Goal: Find specific page/section: Find specific page/section

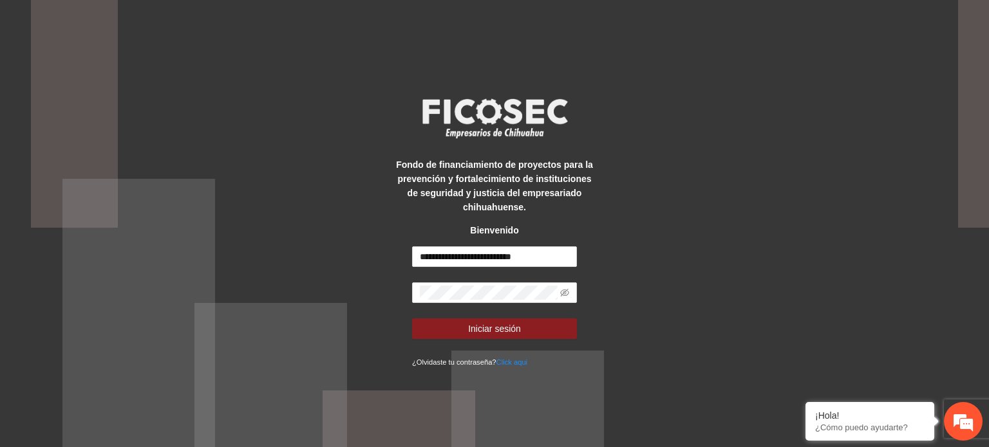
click at [525, 324] on button "Iniciar sesión" at bounding box center [494, 329] width 165 height 21
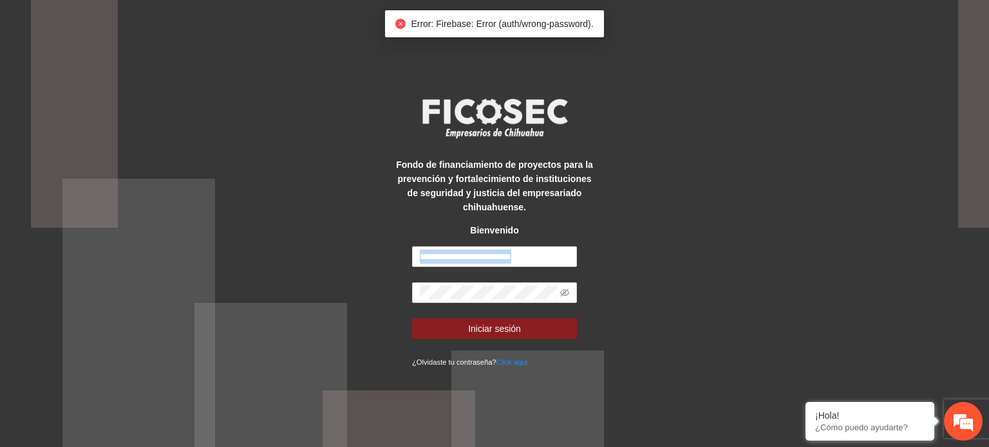
drag, startPoint x: 510, startPoint y: 303, endPoint x: 492, endPoint y: 313, distance: 20.8
click at [492, 313] on form "**********" at bounding box center [494, 308] width 165 height 122
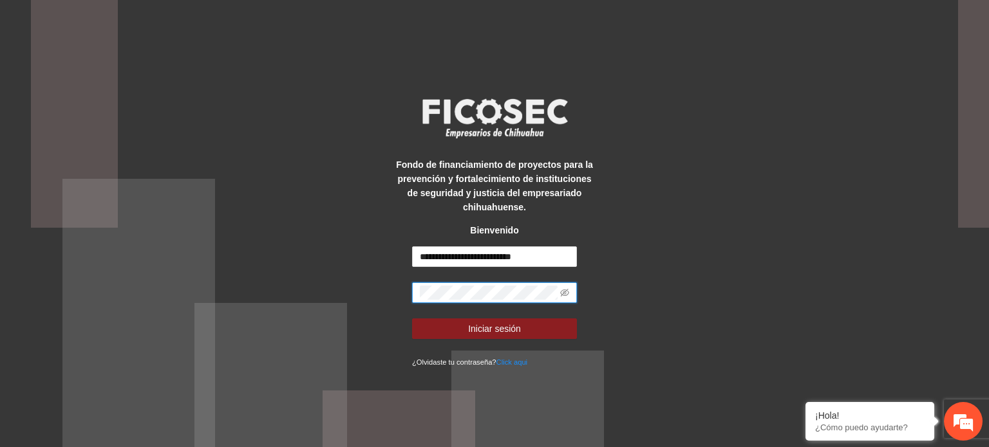
click at [412, 319] on button "Iniciar sesión" at bounding box center [494, 329] width 165 height 21
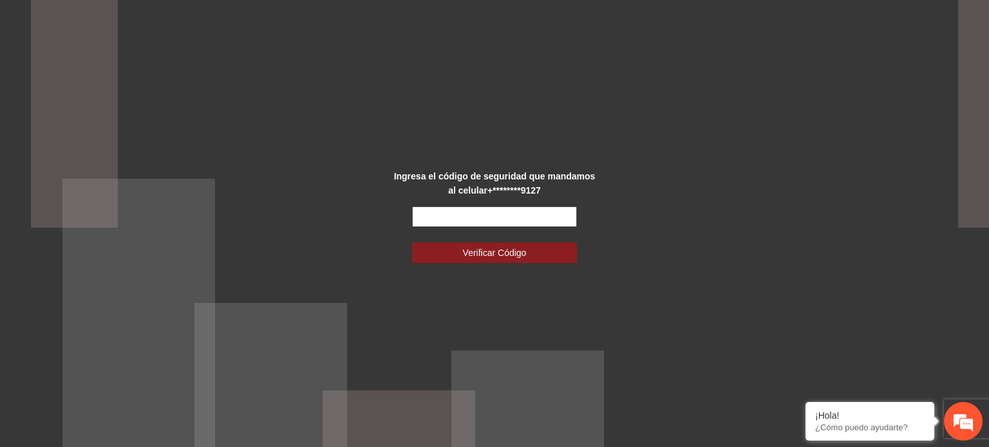
click at [510, 208] on input "text" at bounding box center [494, 217] width 165 height 21
type input "*******"
click at [412, 243] on button "Verificar Código" at bounding box center [494, 253] width 165 height 21
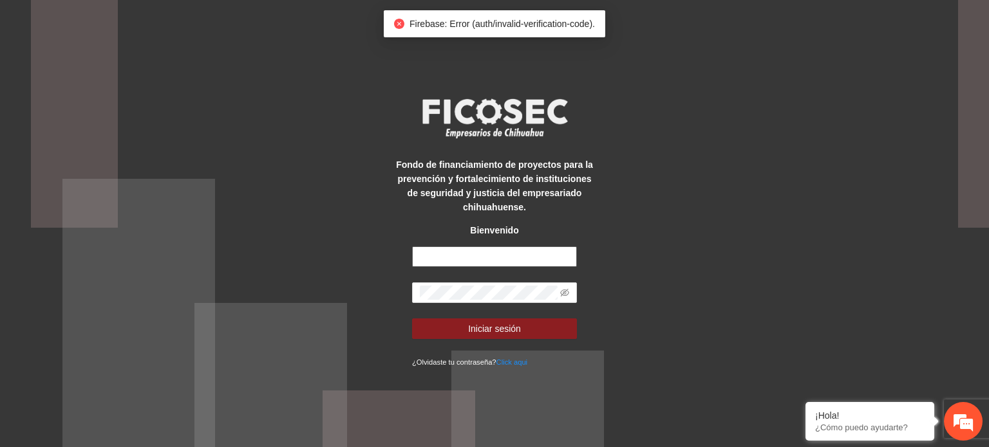
type input "**********"
click at [564, 295] on icon "eye-invisible" at bounding box center [564, 293] width 9 height 8
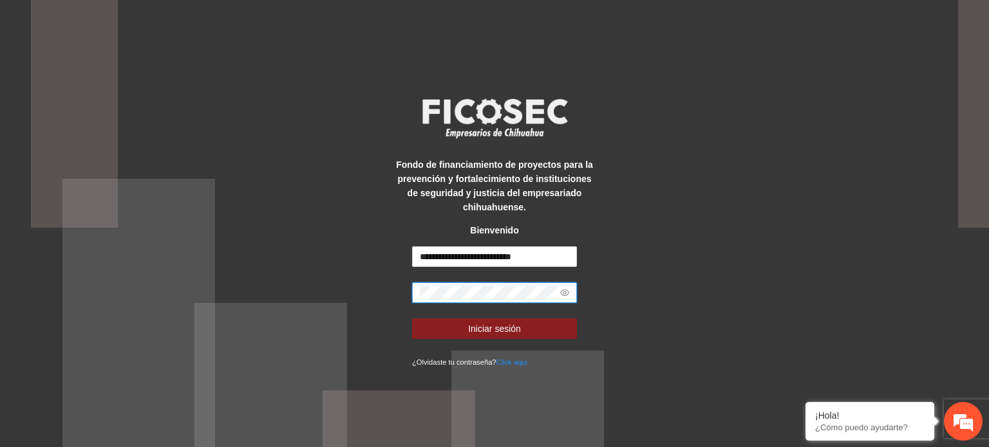
click at [412, 319] on button "Iniciar sesión" at bounding box center [494, 329] width 165 height 21
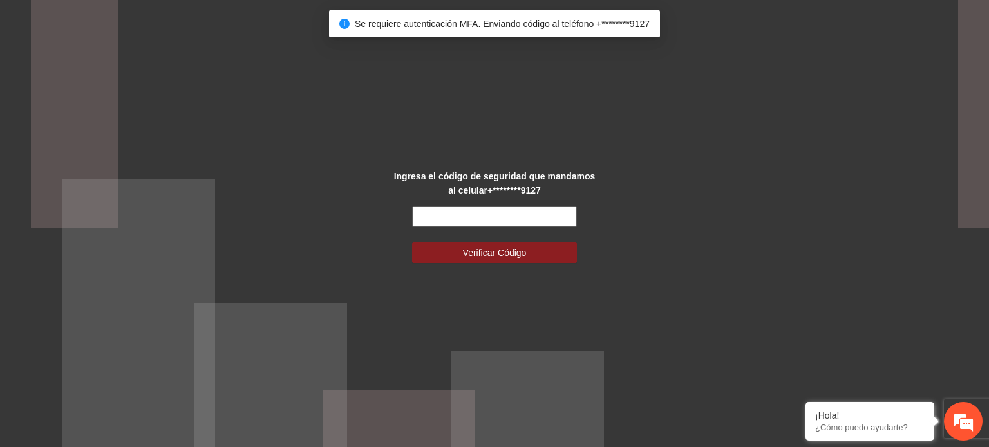
click at [503, 209] on input "text" at bounding box center [494, 217] width 165 height 21
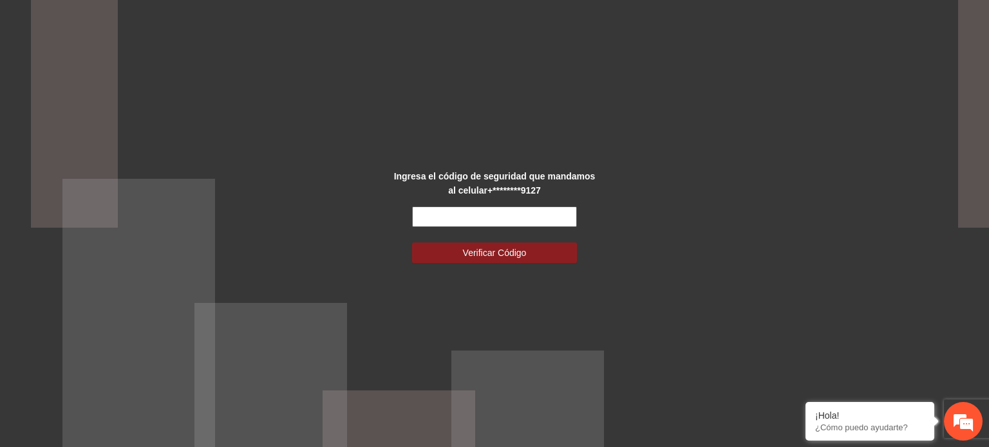
click at [503, 209] on input "text" at bounding box center [494, 217] width 165 height 21
type input "******"
click at [412, 243] on button "Verificar Código" at bounding box center [494, 253] width 165 height 21
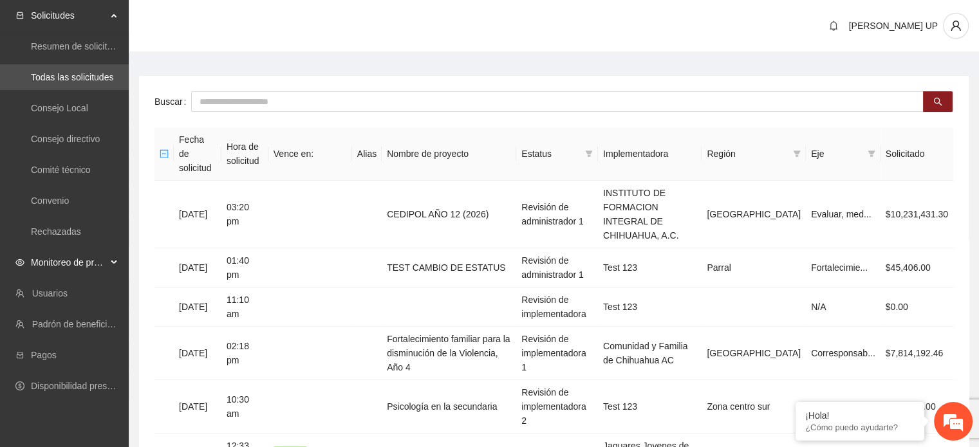
click at [106, 263] on span "Monitoreo de proyectos" at bounding box center [69, 263] width 76 height 26
click at [75, 391] on link "Concluidos" at bounding box center [53, 386] width 44 height 10
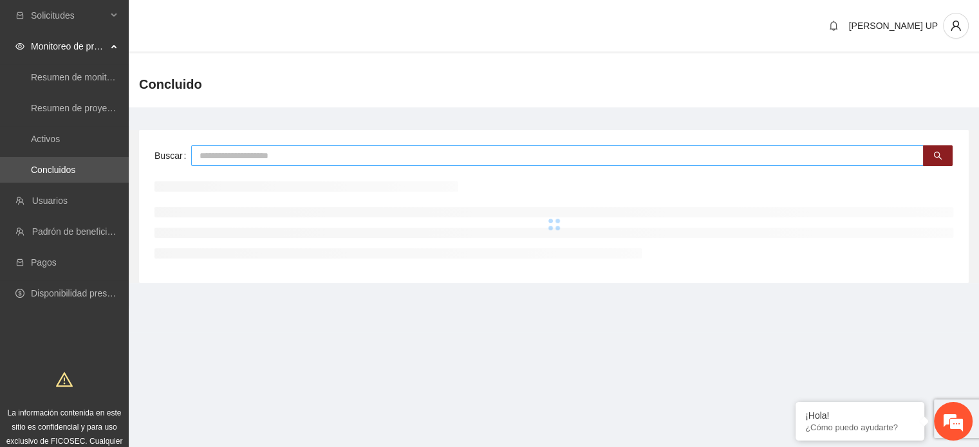
click at [226, 149] on input "text" at bounding box center [557, 155] width 732 height 21
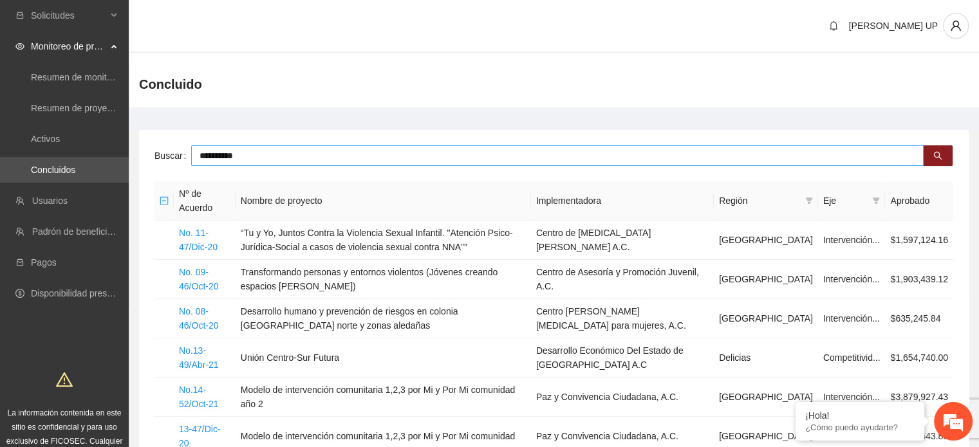
type input "**********"
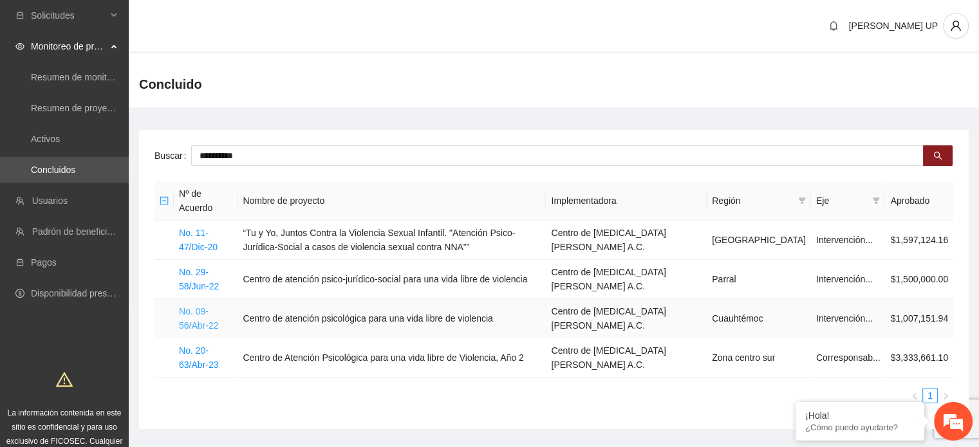
click at [185, 326] on link "No. 09-56/Abr-22" at bounding box center [198, 318] width 39 height 24
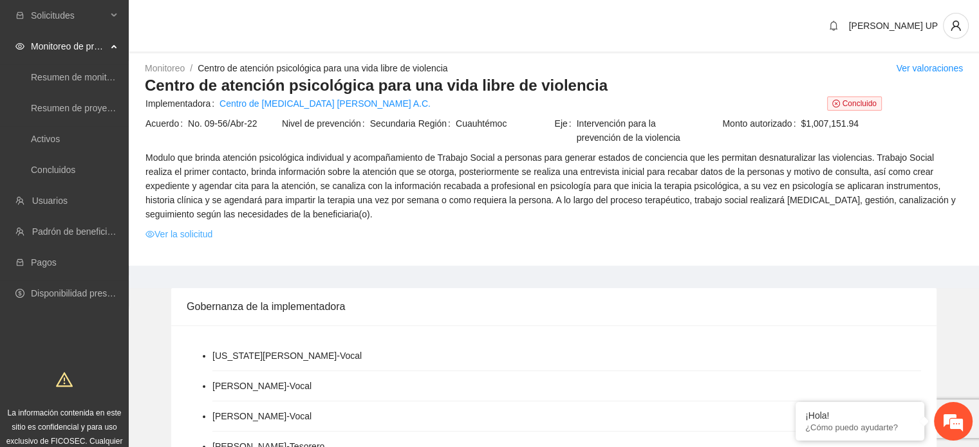
click at [167, 230] on link "Ver la solicitud" at bounding box center [178, 234] width 67 height 14
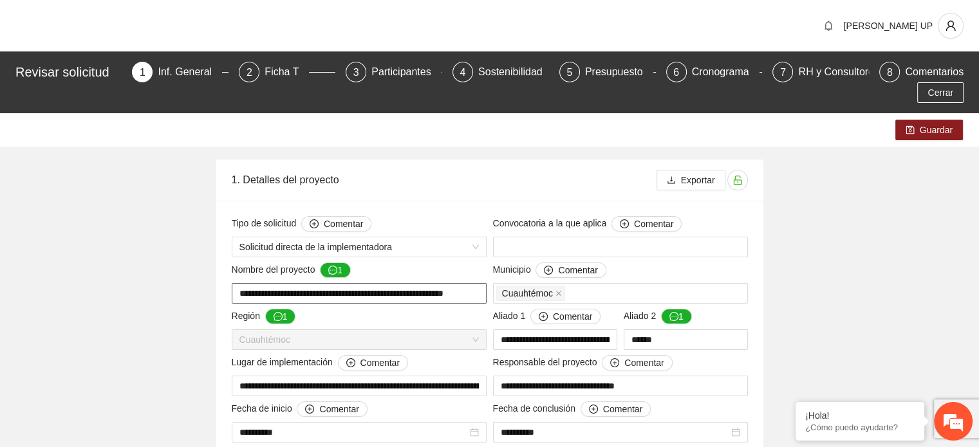
drag, startPoint x: 261, startPoint y: 283, endPoint x: 543, endPoint y: 301, distance: 282.5
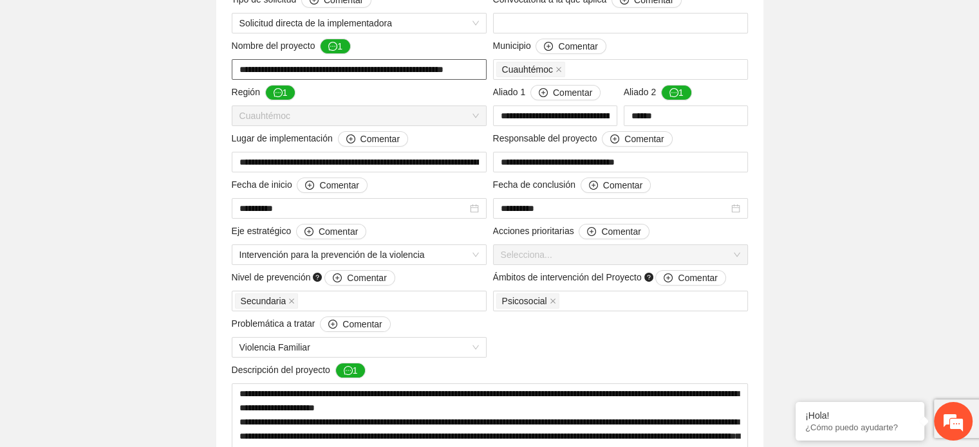
scroll to position [239, 0]
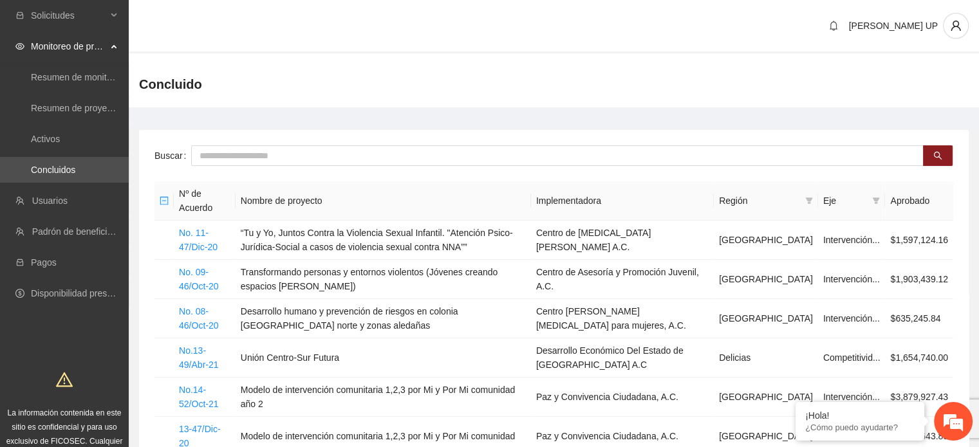
click at [241, 144] on div "Buscar Nº de Acuerdo Nombre de proyecto Implementadora Región Eje Aprobado No. …" at bounding box center [554, 397] width 830 height 535
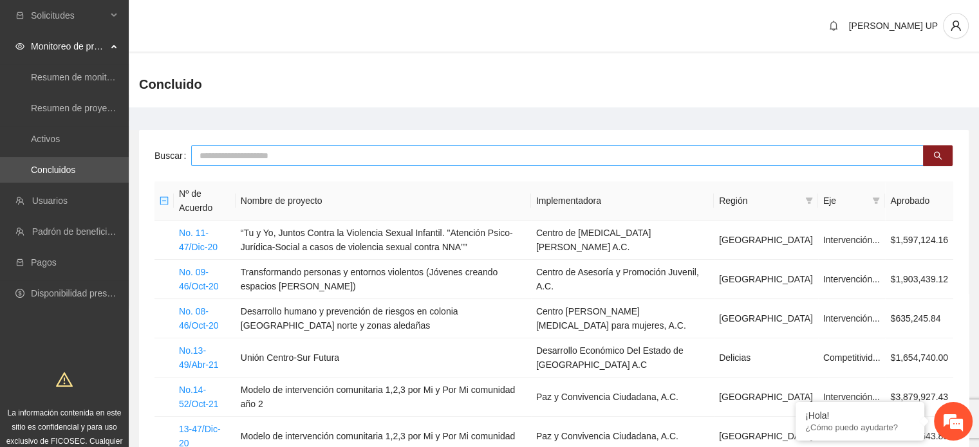
click at [242, 149] on input "text" at bounding box center [557, 155] width 732 height 21
type input "****"
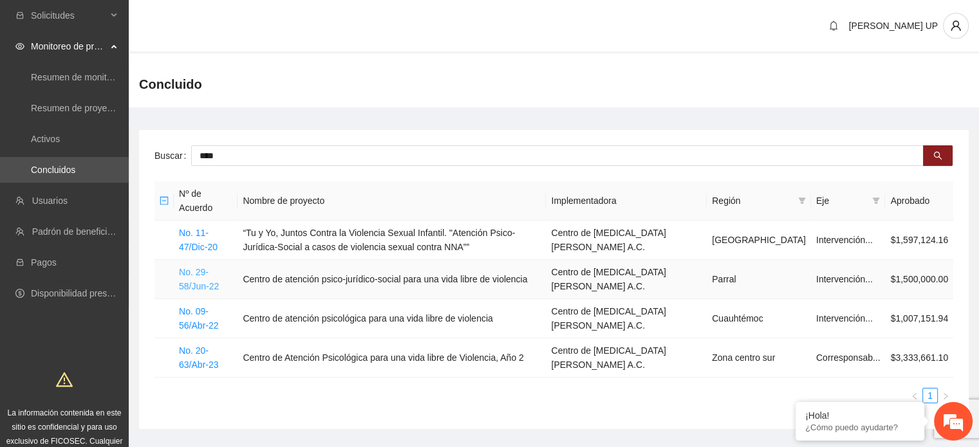
click at [192, 283] on link "No. 29-58/Jun-22" at bounding box center [199, 279] width 40 height 24
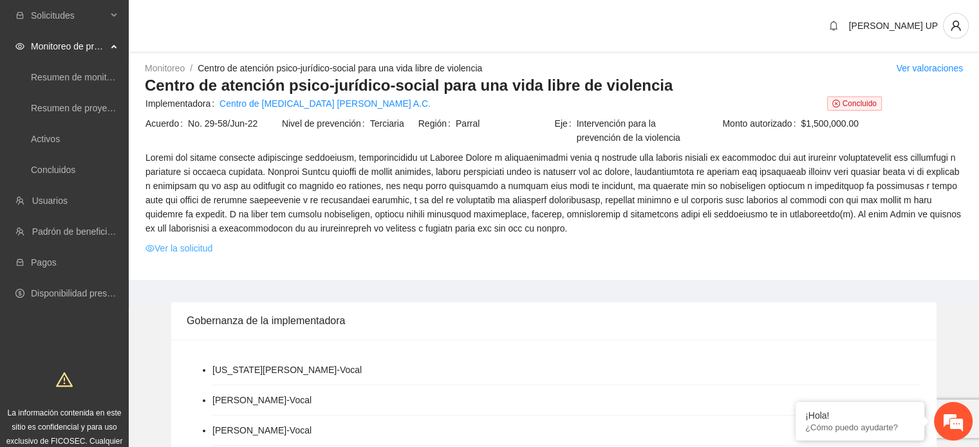
click at [178, 245] on link "Ver la solicitud" at bounding box center [178, 248] width 67 height 14
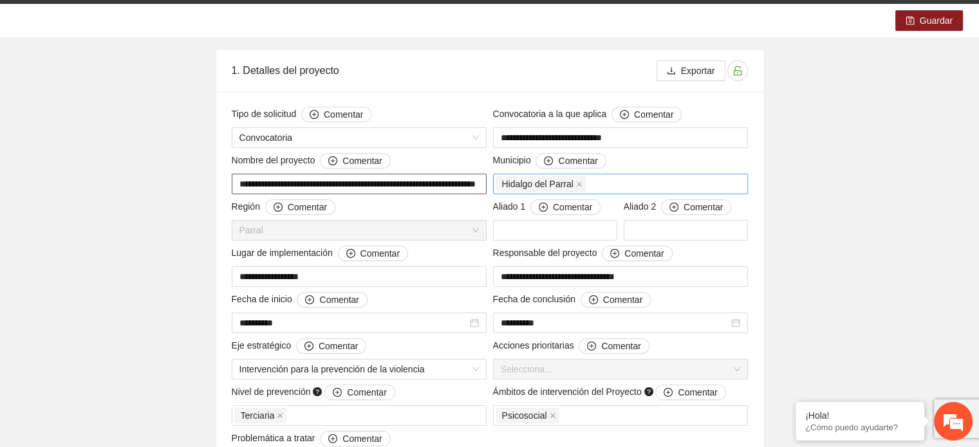
scroll to position [0, 44]
drag, startPoint x: 388, startPoint y: 166, endPoint x: 538, endPoint y: 167, distance: 150.0
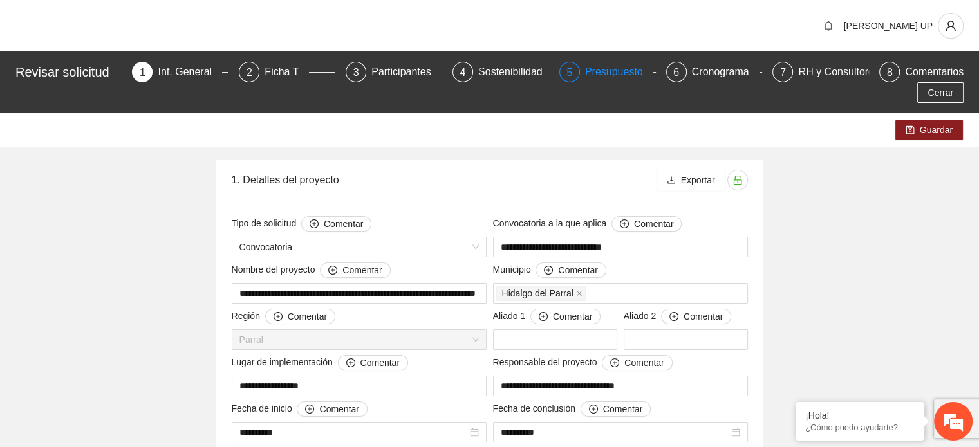
scroll to position [0, 0]
click at [585, 79] on div "Presupuesto" at bounding box center [619, 72] width 68 height 21
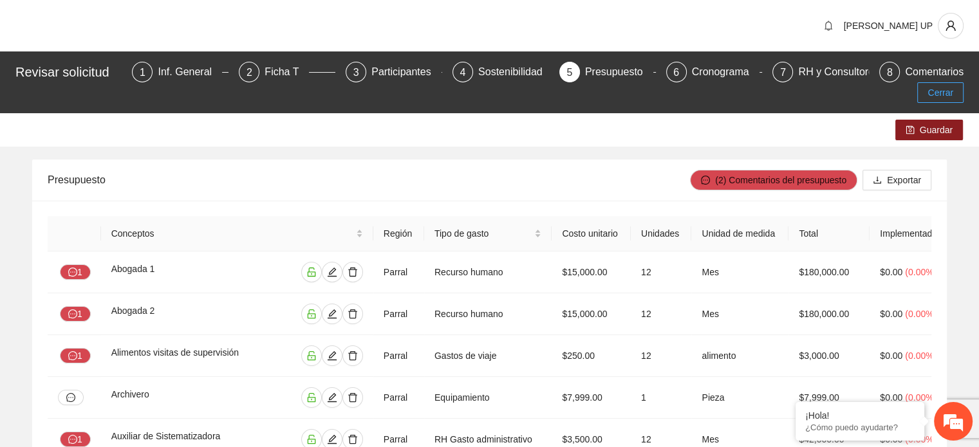
click at [954, 82] on button "Cerrar" at bounding box center [940, 92] width 46 height 21
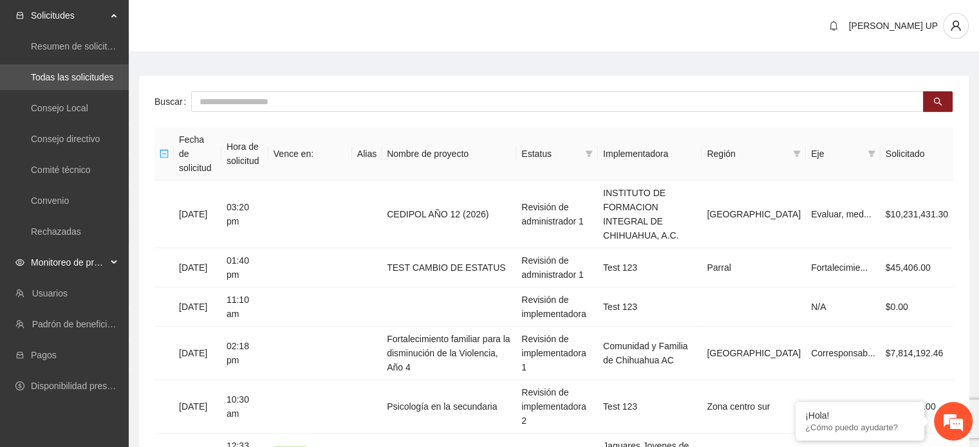
click at [114, 263] on icon at bounding box center [115, 263] width 6 height 0
click at [75, 381] on link "Concluidos" at bounding box center [53, 386] width 44 height 10
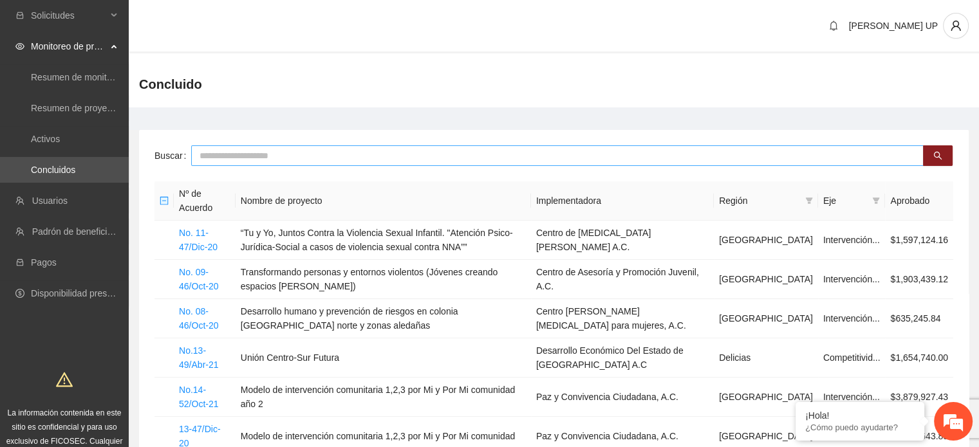
click at [232, 156] on input "text" at bounding box center [557, 155] width 732 height 21
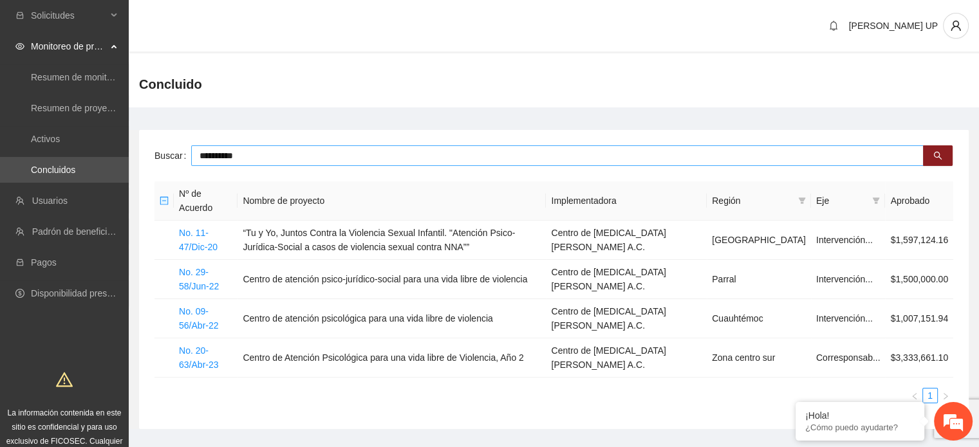
type input "**********"
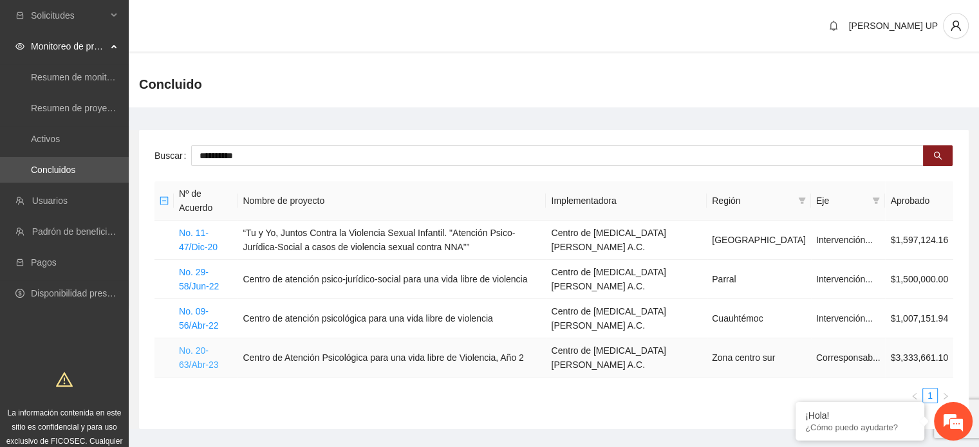
click at [198, 360] on link "No. 20-63/Abr-23" at bounding box center [198, 358] width 39 height 24
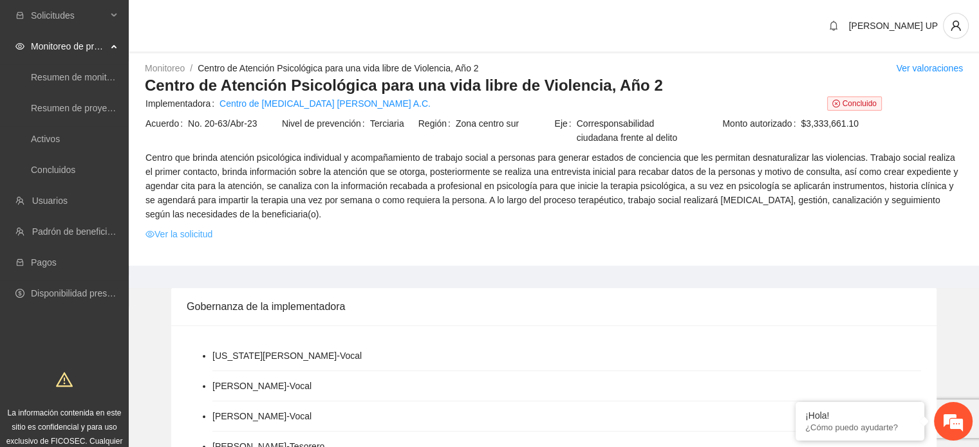
click at [205, 234] on link "Ver la solicitud" at bounding box center [178, 234] width 67 height 14
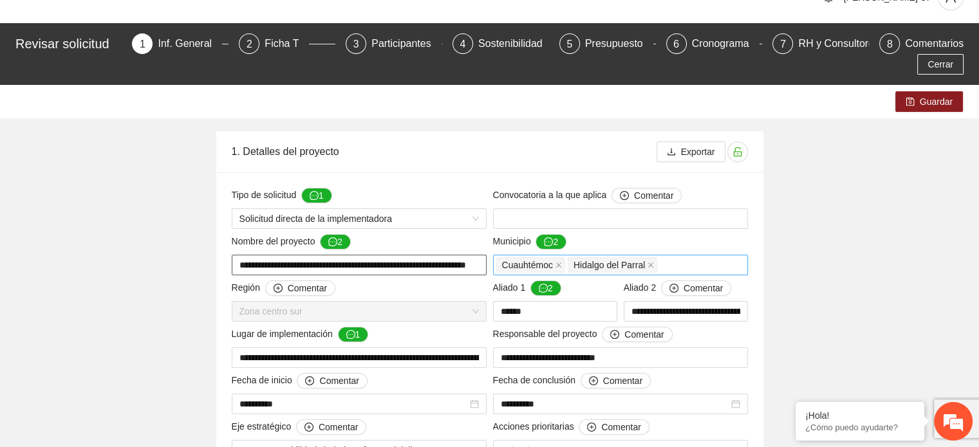
scroll to position [0, 39]
drag, startPoint x: 402, startPoint y: 244, endPoint x: 499, endPoint y: 254, distance: 97.1
click at [950, 57] on span "Cerrar" at bounding box center [940, 64] width 26 height 14
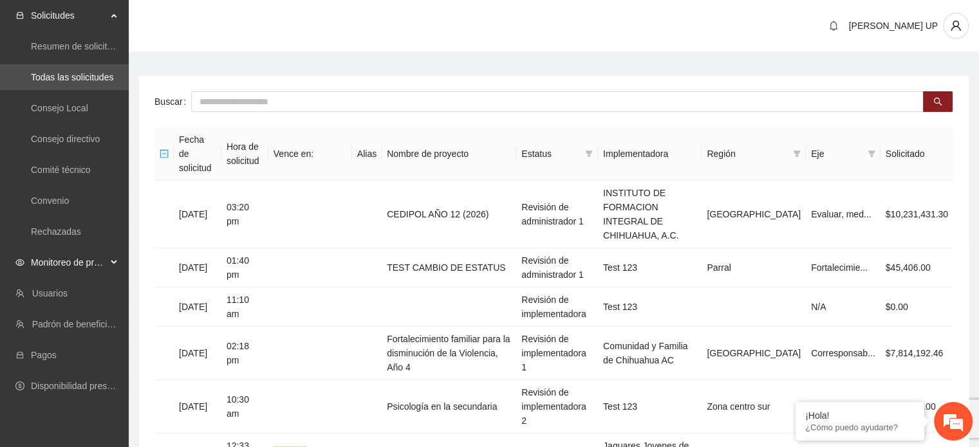
click at [110, 263] on div "Monitoreo de proyectos" at bounding box center [64, 263] width 129 height 26
click at [60, 353] on link "Activos" at bounding box center [45, 355] width 29 height 10
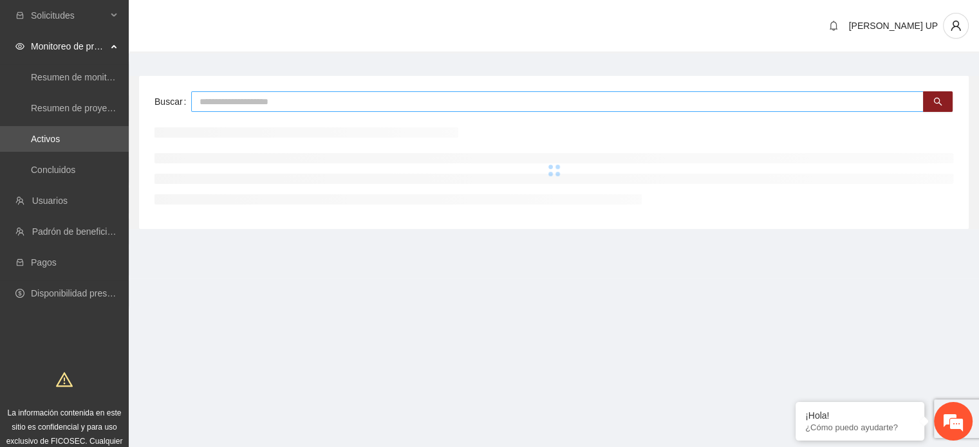
click at [249, 100] on input "text" at bounding box center [557, 101] width 732 height 21
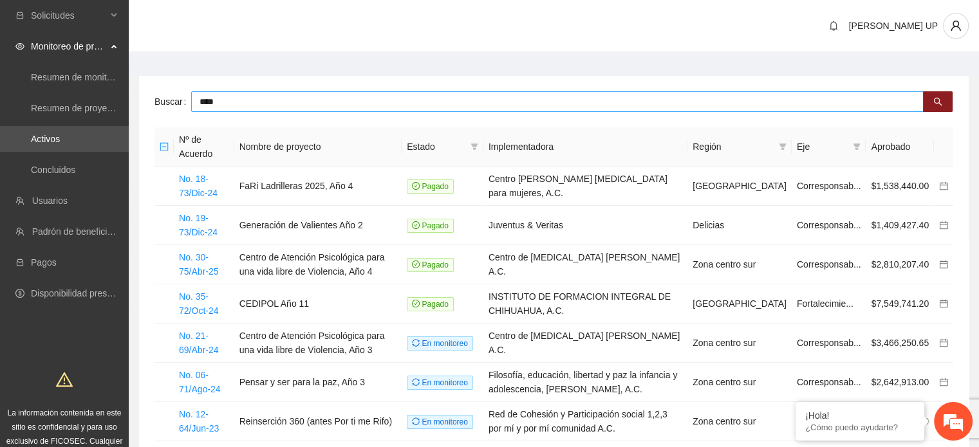
type input "****"
